Goal: Obtain resource: Download file/media

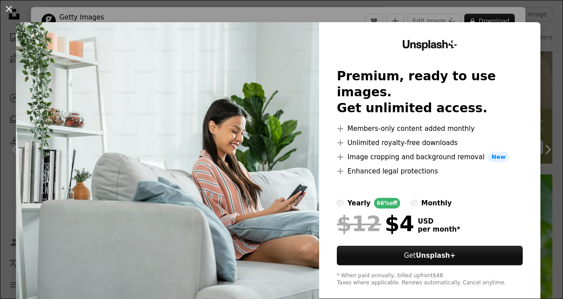
scroll to position [12, 0]
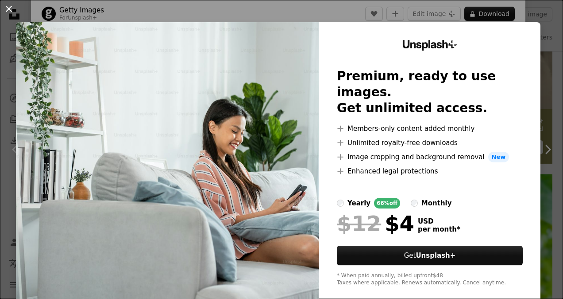
click at [5, 11] on button "An X shape" at bounding box center [9, 9] width 11 height 11
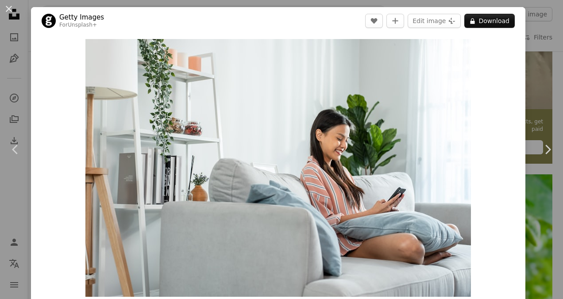
click at [12, 9] on button "An X shape" at bounding box center [9, 9] width 11 height 11
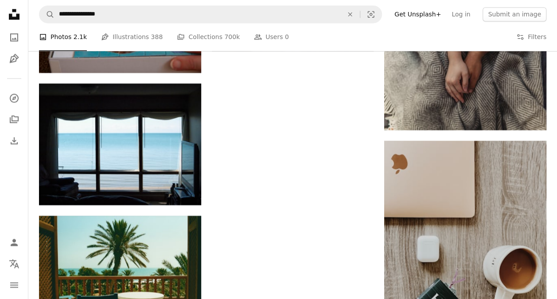
scroll to position [2365, 0]
